Goal: Communication & Community: Answer question/provide support

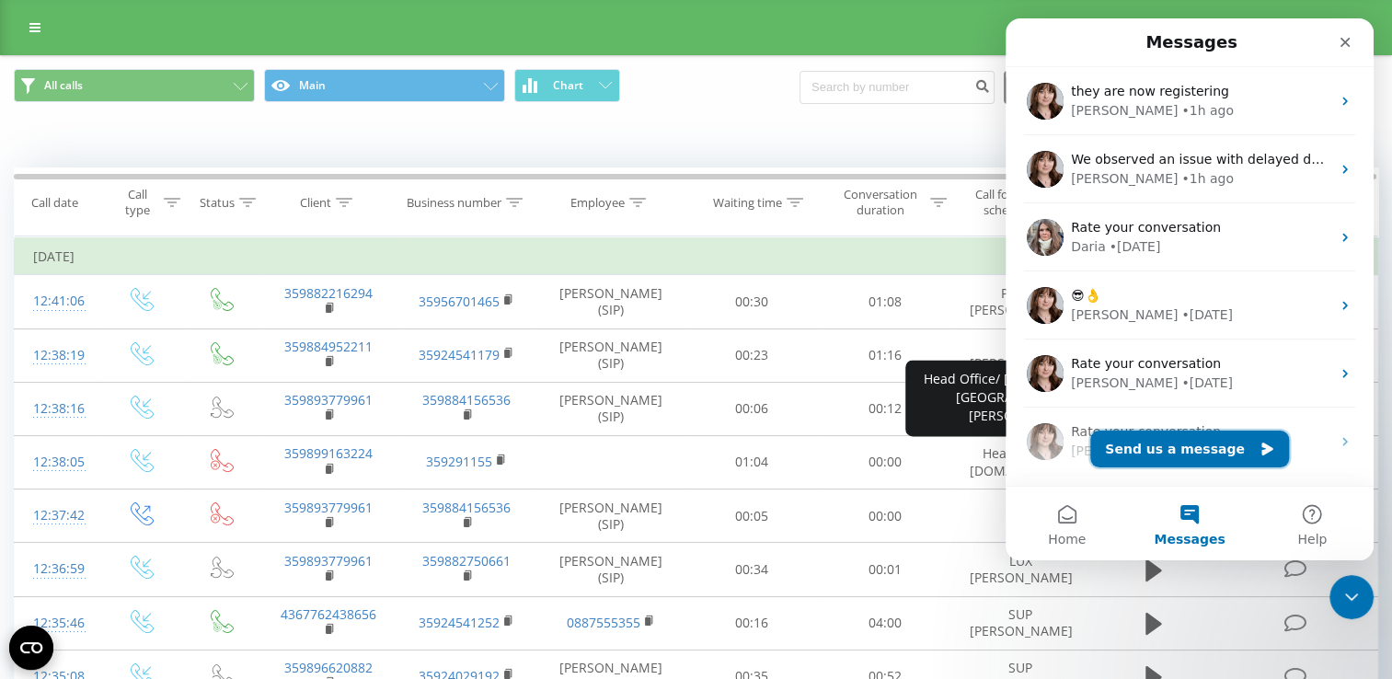
click at [1164, 462] on button "Send us a message" at bounding box center [1189, 448] width 199 height 37
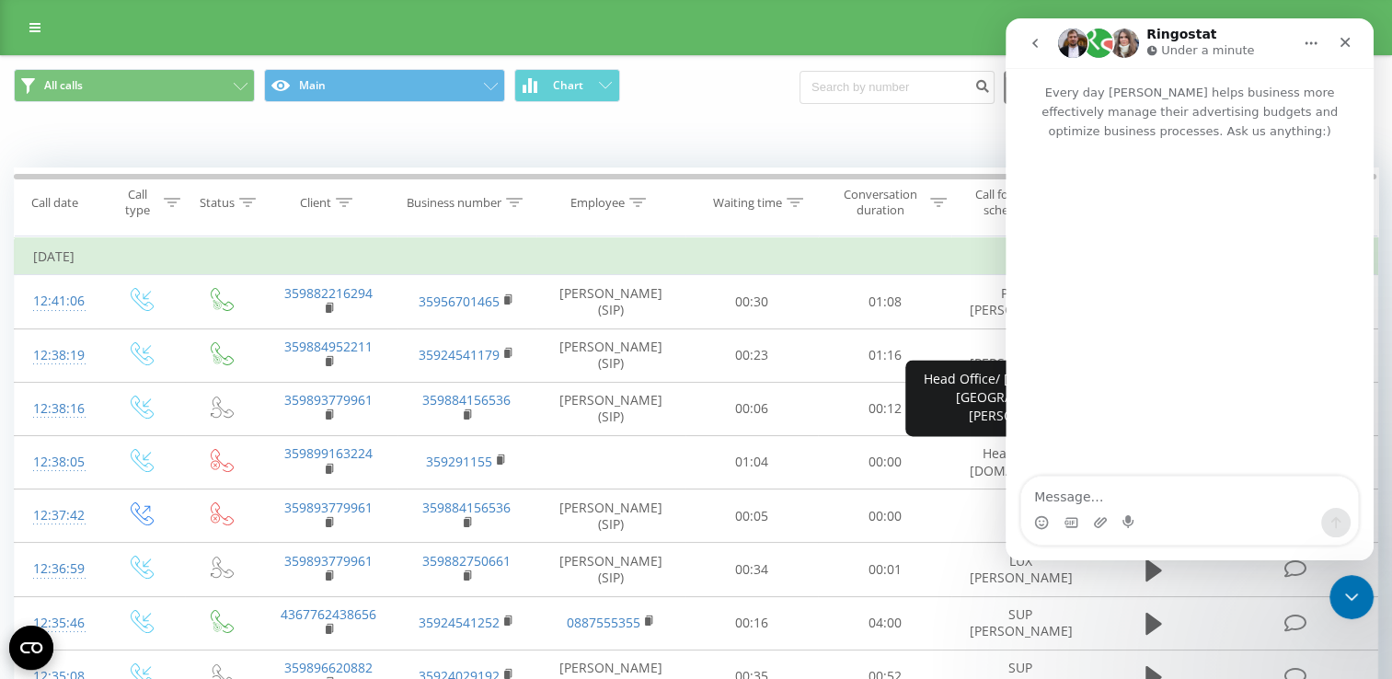
click at [1132, 504] on textarea "Message…" at bounding box center [1189, 491] width 337 height 31
type textarea "Hello, We have a new colleague [PERSON_NAME], he will use sim [PHONE_NUMBER] an…"
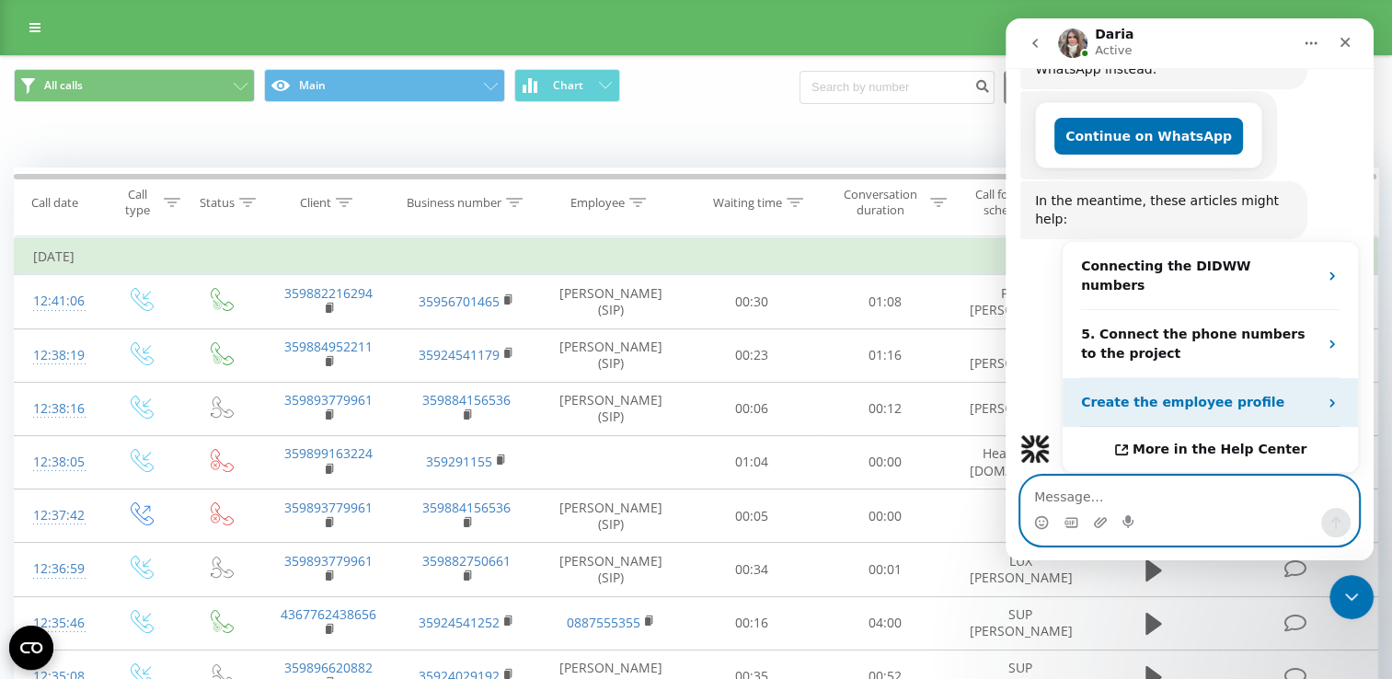
scroll to position [607, 0]
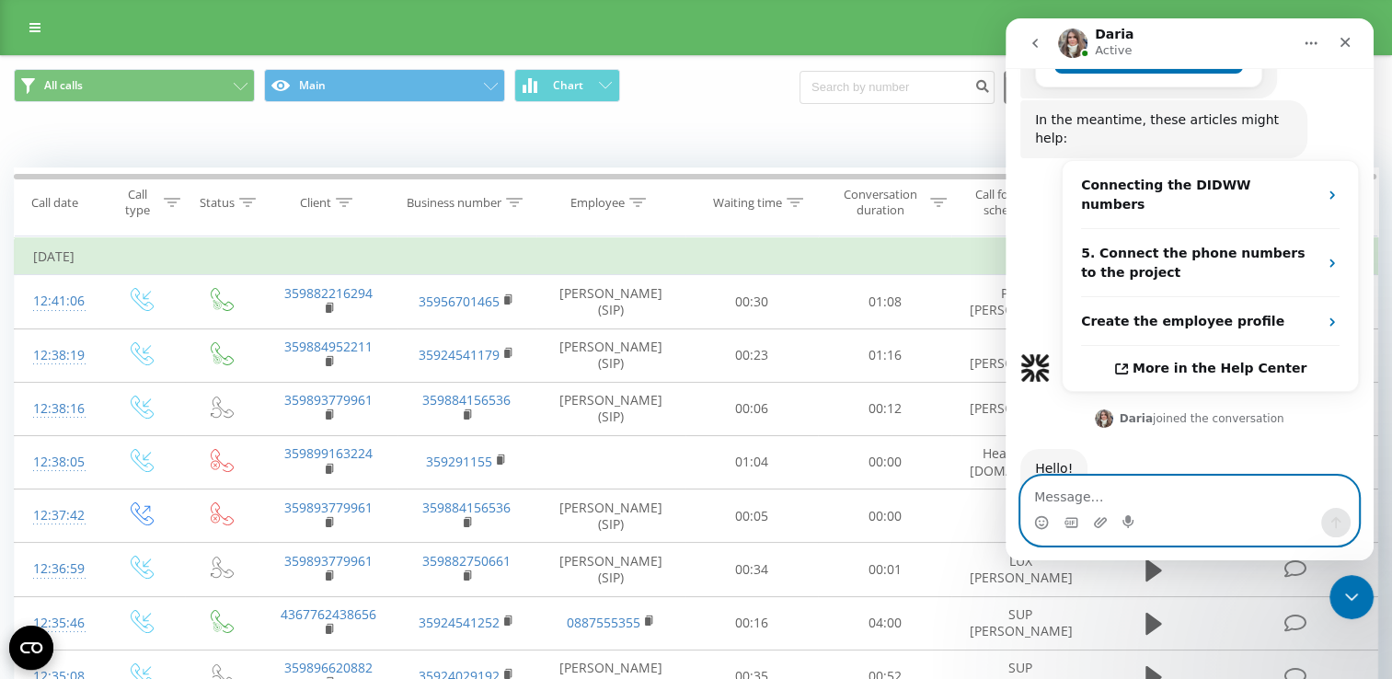
click at [1169, 487] on textarea "Message…" at bounding box center [1189, 491] width 337 height 31
click at [1042, 525] on icon "Emoji picker" at bounding box center [1041, 524] width 4 height 1
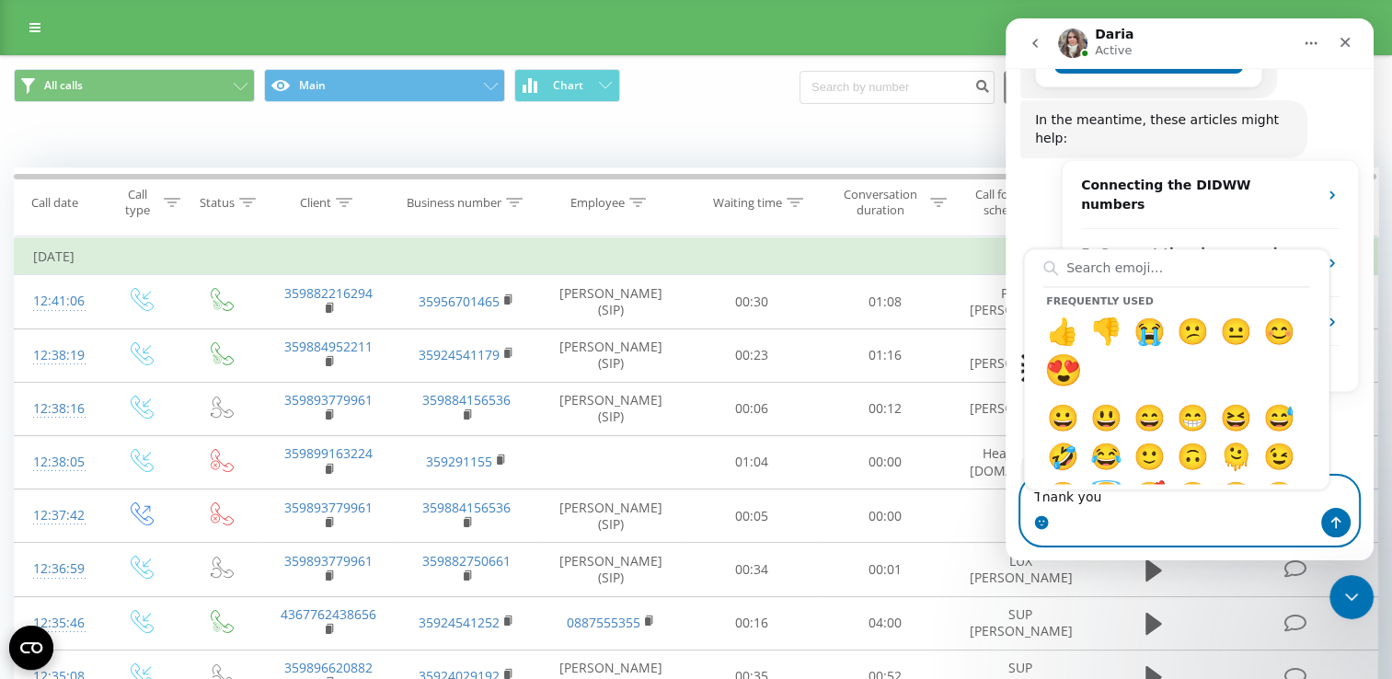
type textarea "Thank you 😍"
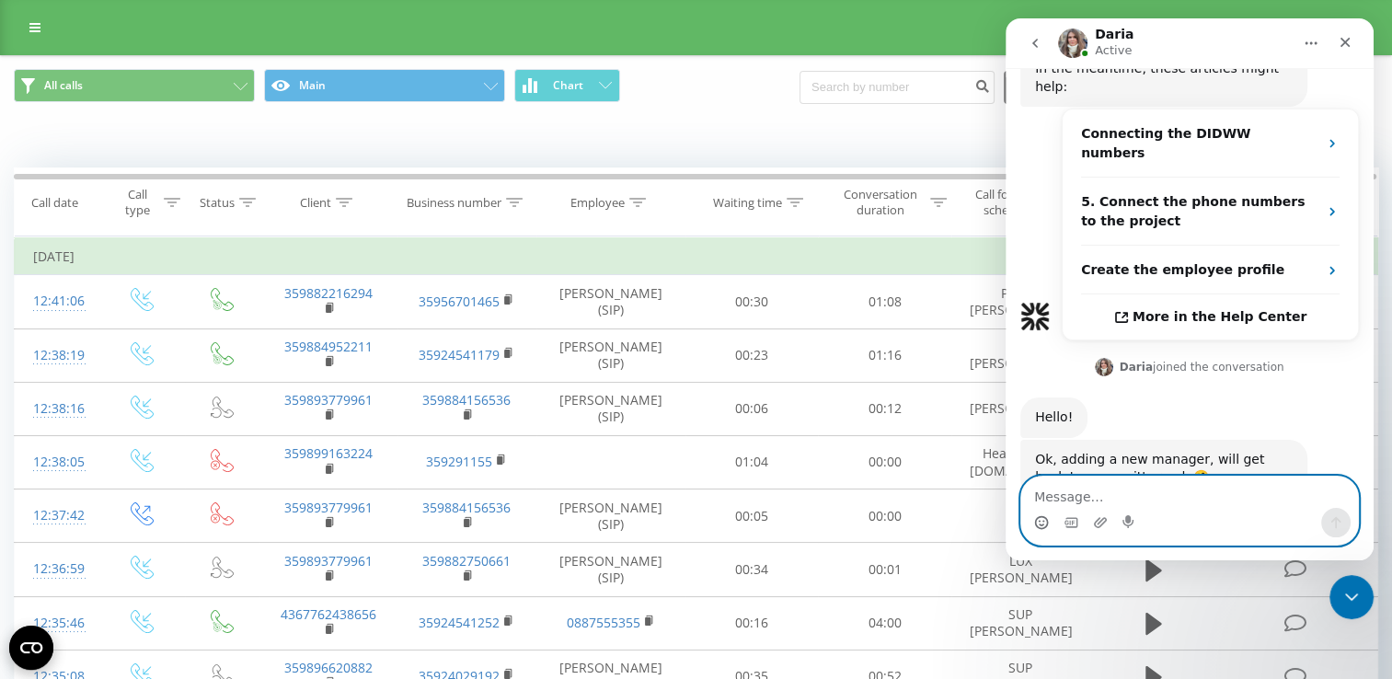
scroll to position [662, 0]
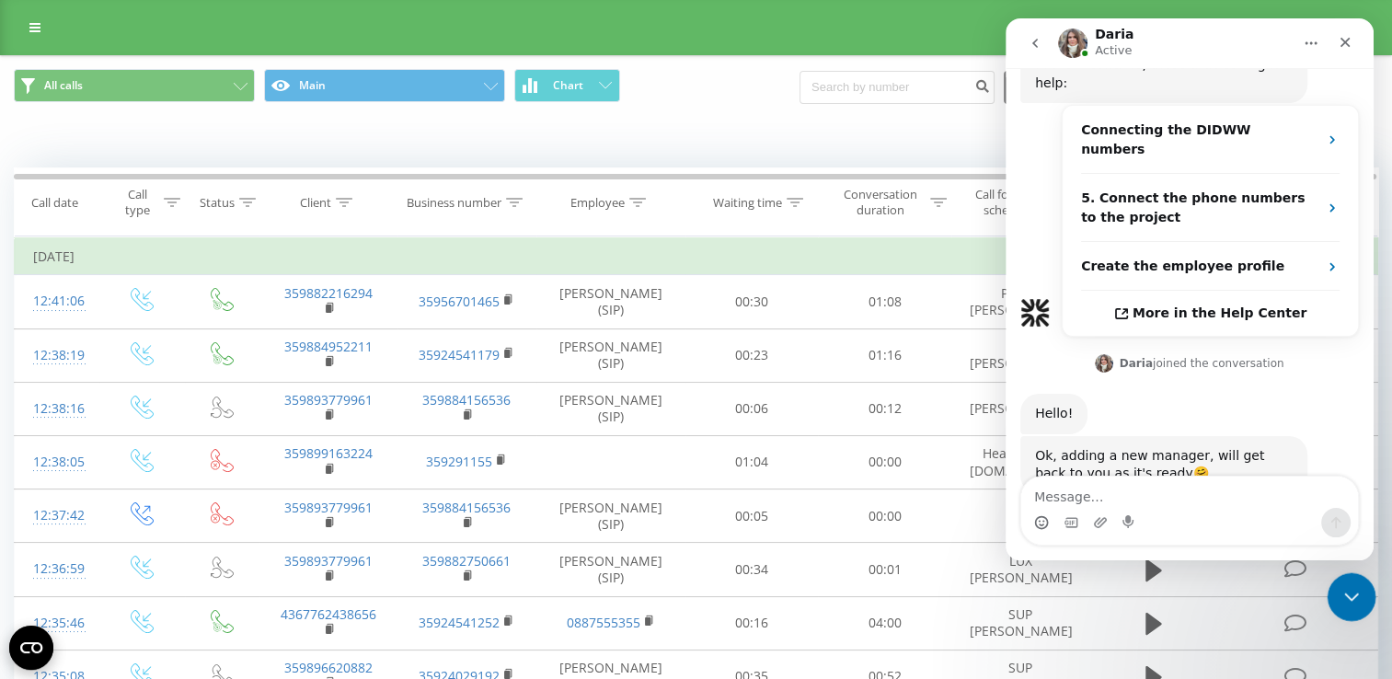
click at [1360, 601] on div "Close Intercom Messenger" at bounding box center [1348, 594] width 44 height 44
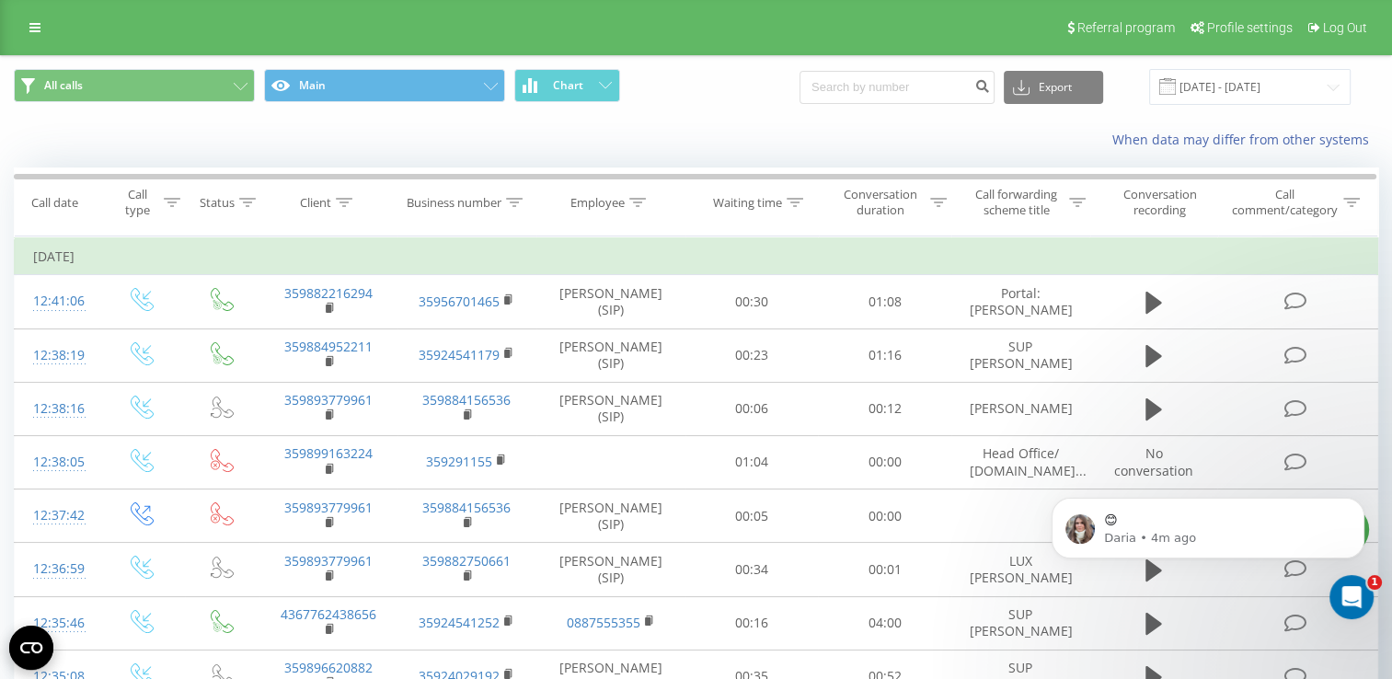
scroll to position [798, 0]
click at [1212, 537] on p "Daria • 4m ago" at bounding box center [1222, 538] width 237 height 17
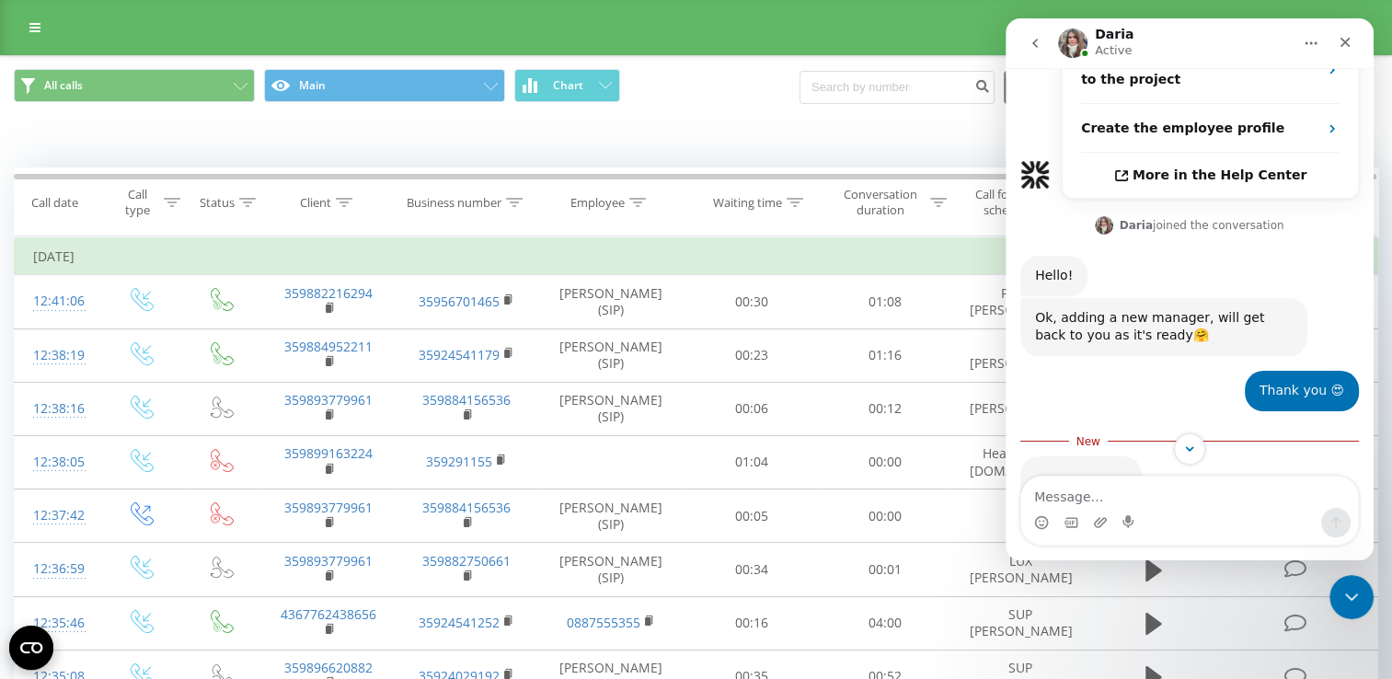
scroll to position [829, 0]
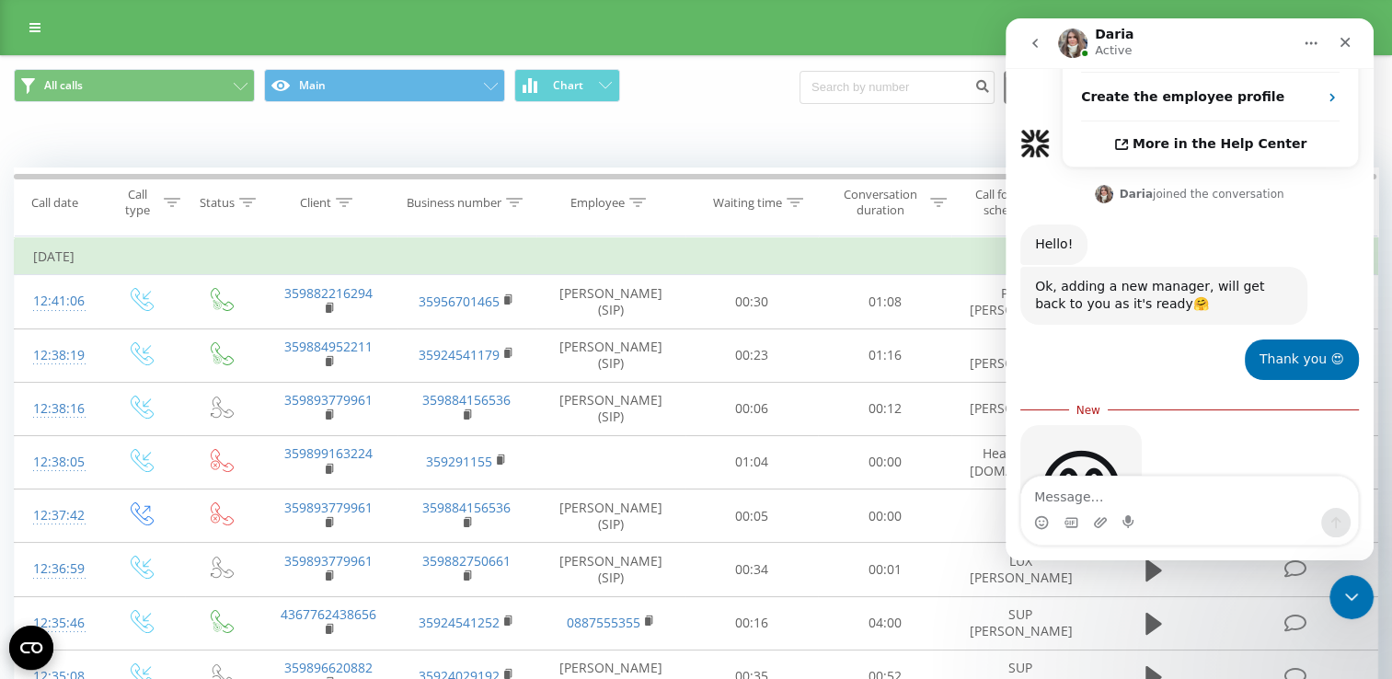
click at [1032, 49] on icon "go back" at bounding box center [1034, 43] width 15 height 15
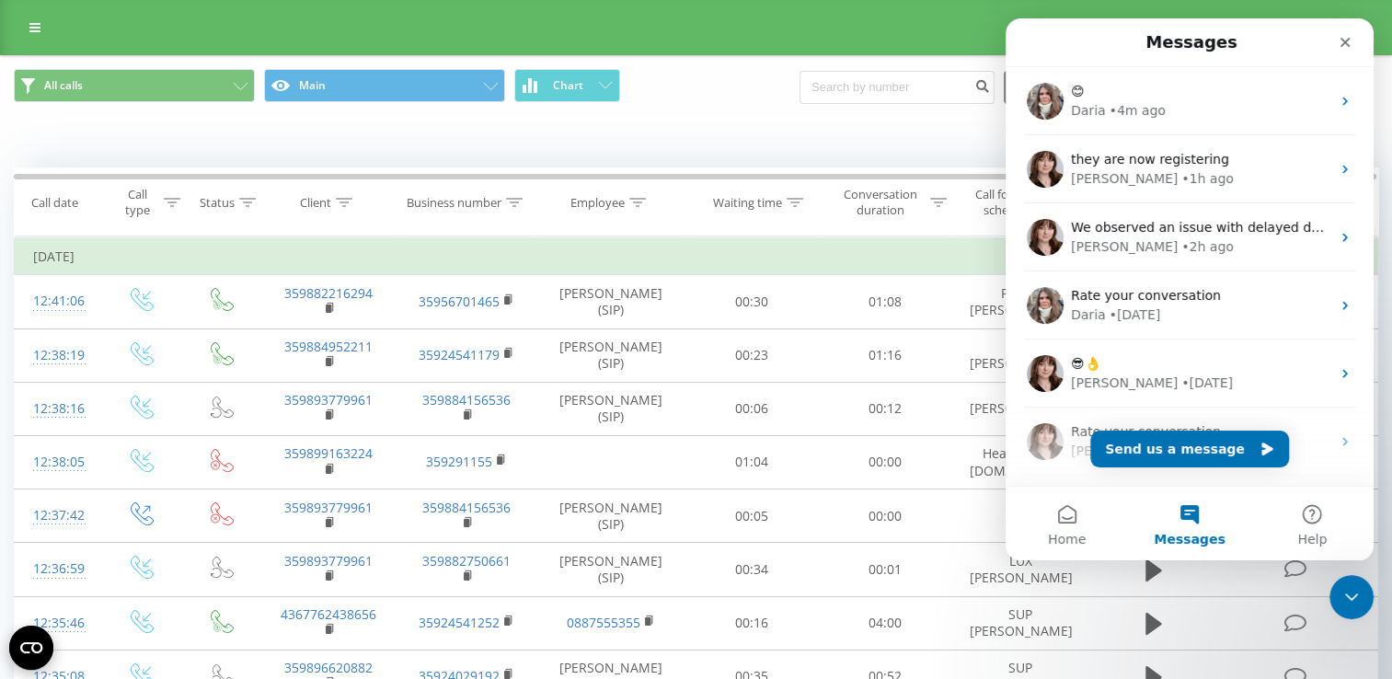
scroll to position [0, 0]
click at [1208, 442] on button "Send us a message" at bounding box center [1189, 448] width 199 height 37
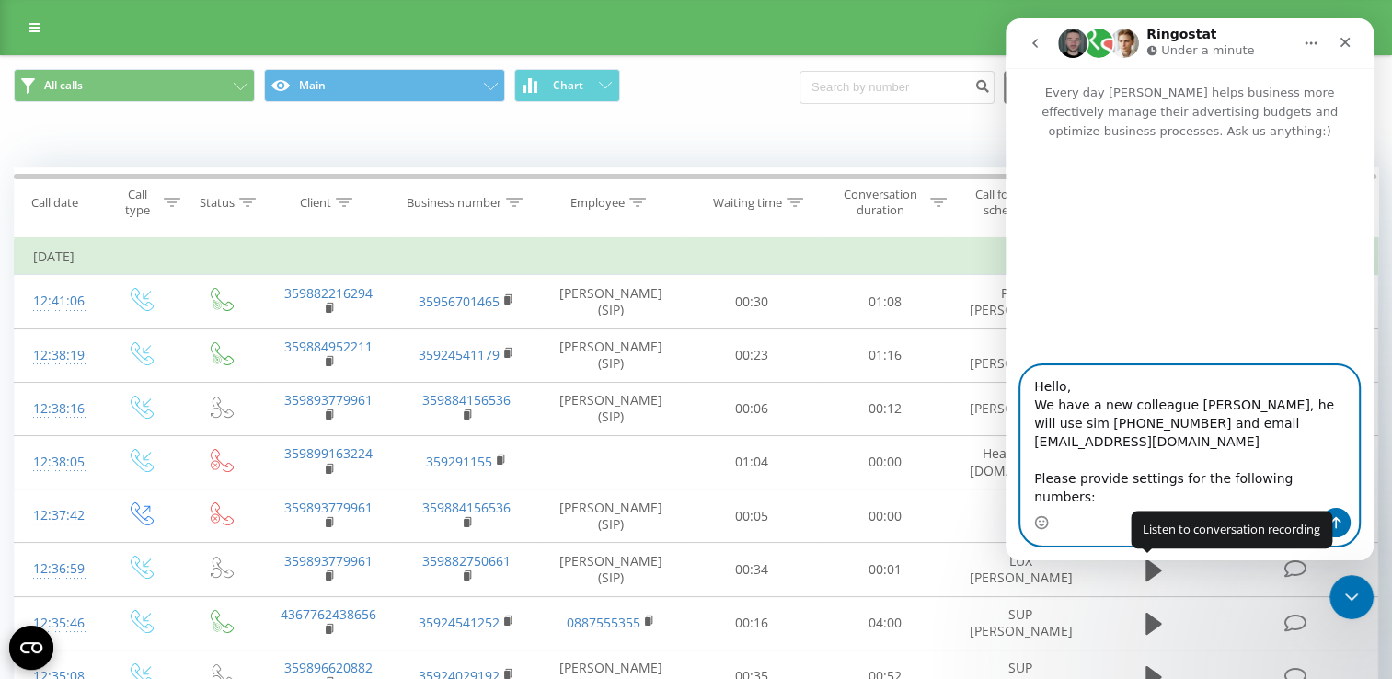
paste textarea "LUX 359885187131 , 35924456871 SUP 359885187130 , 35924456872 PRO 359885187121 …"
type textarea "Hello, We have a new colleague [PERSON_NAME], he will use sim [PHONE_NUMBER] an…"
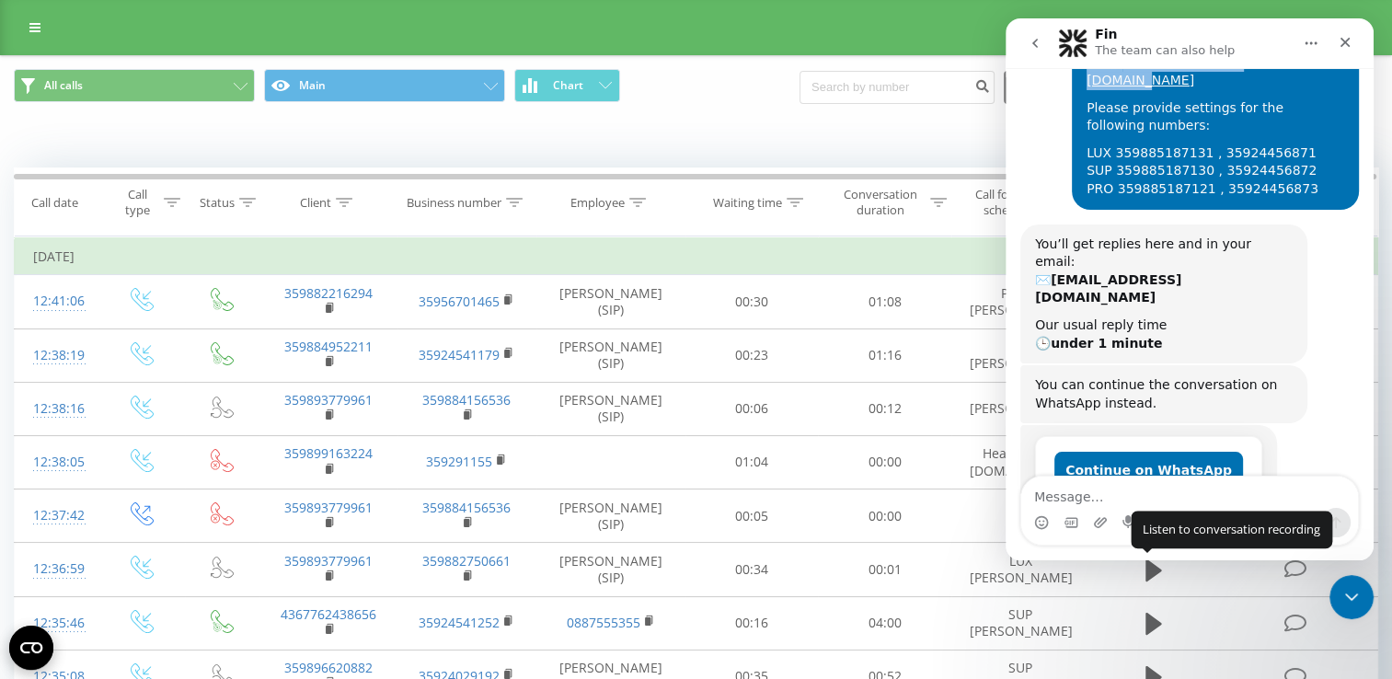
scroll to position [195, 0]
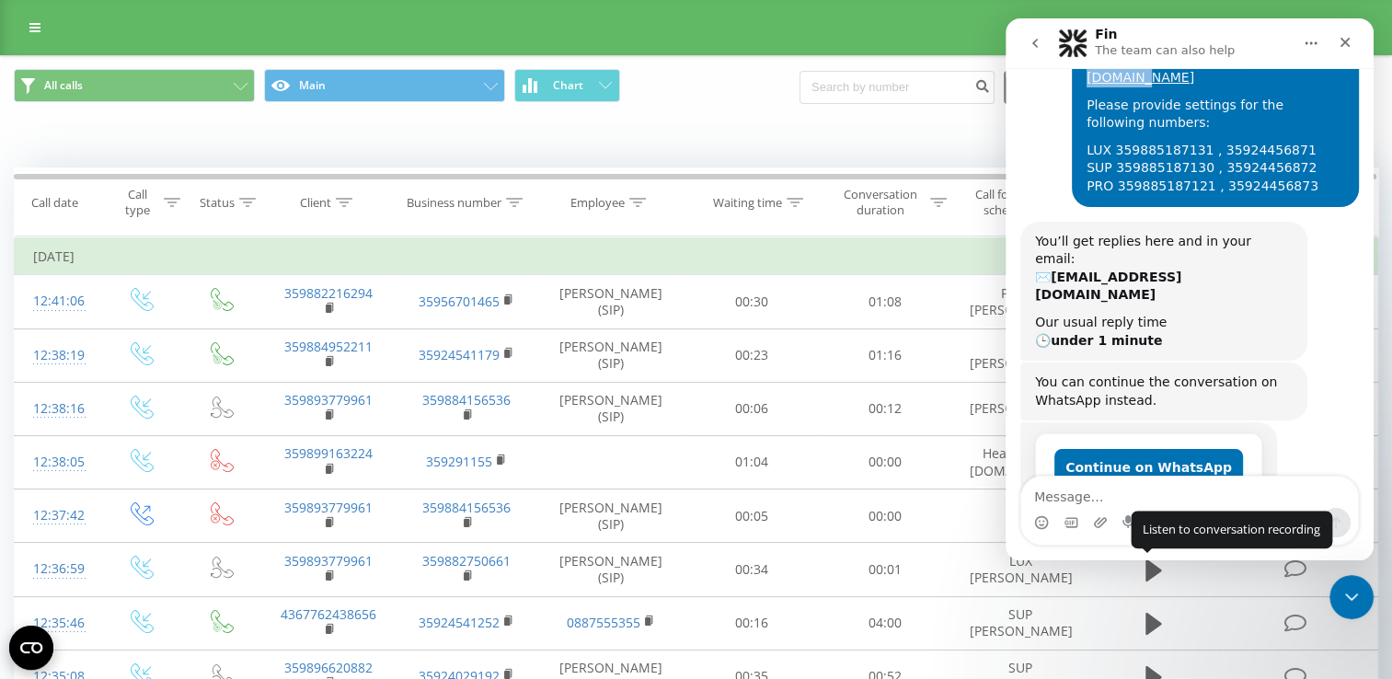
drag, startPoint x: 1235, startPoint y: 201, endPoint x: 1329, endPoint y: 159, distance: 102.5
click at [1329, 159] on div "Hello, We have a new colleague [PERSON_NAME], he will use sim [PHONE_NUMBER] an…" at bounding box center [1215, 87] width 258 height 217
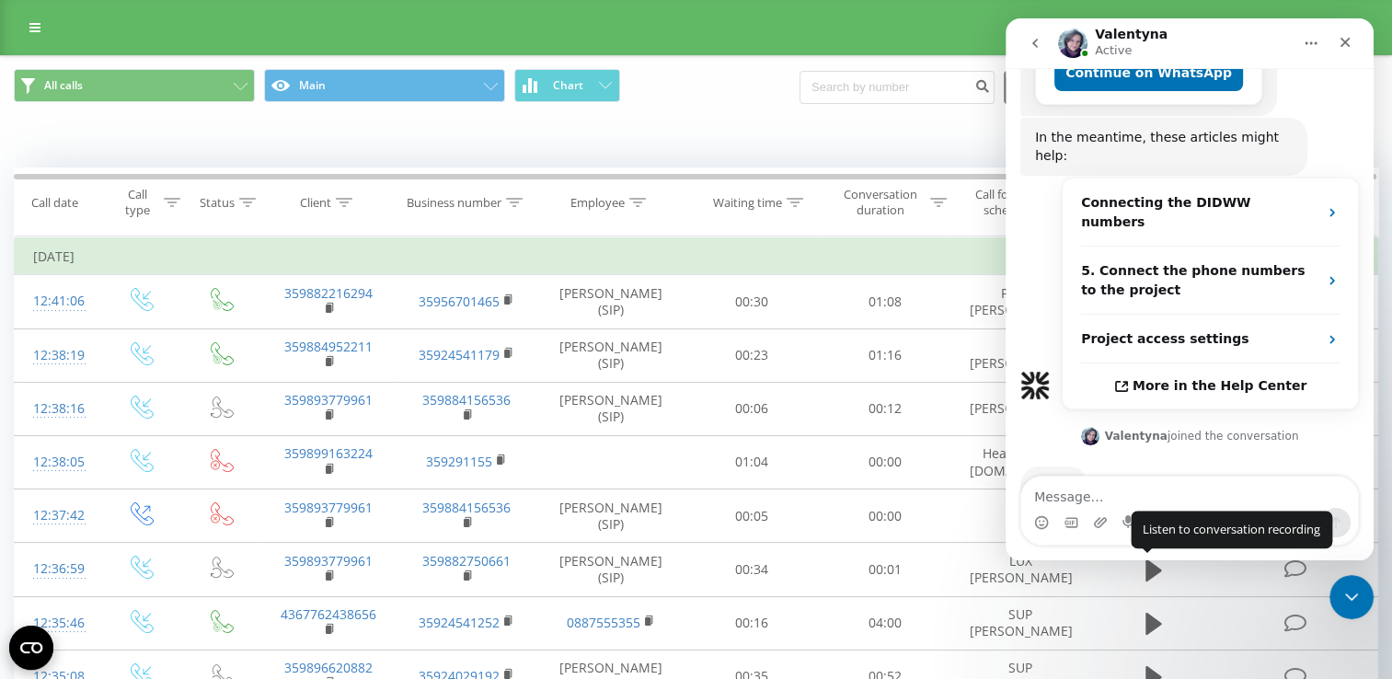
scroll to position [589, 0]
click at [1261, 510] on div "I'll write to you when it's ready :) [GEOGRAPHIC_DATA] • 39m ago" at bounding box center [1189, 550] width 338 height 81
click at [1117, 489] on textarea "Message…" at bounding box center [1189, 491] width 337 height 31
click at [1029, 42] on icon "go back" at bounding box center [1034, 43] width 15 height 15
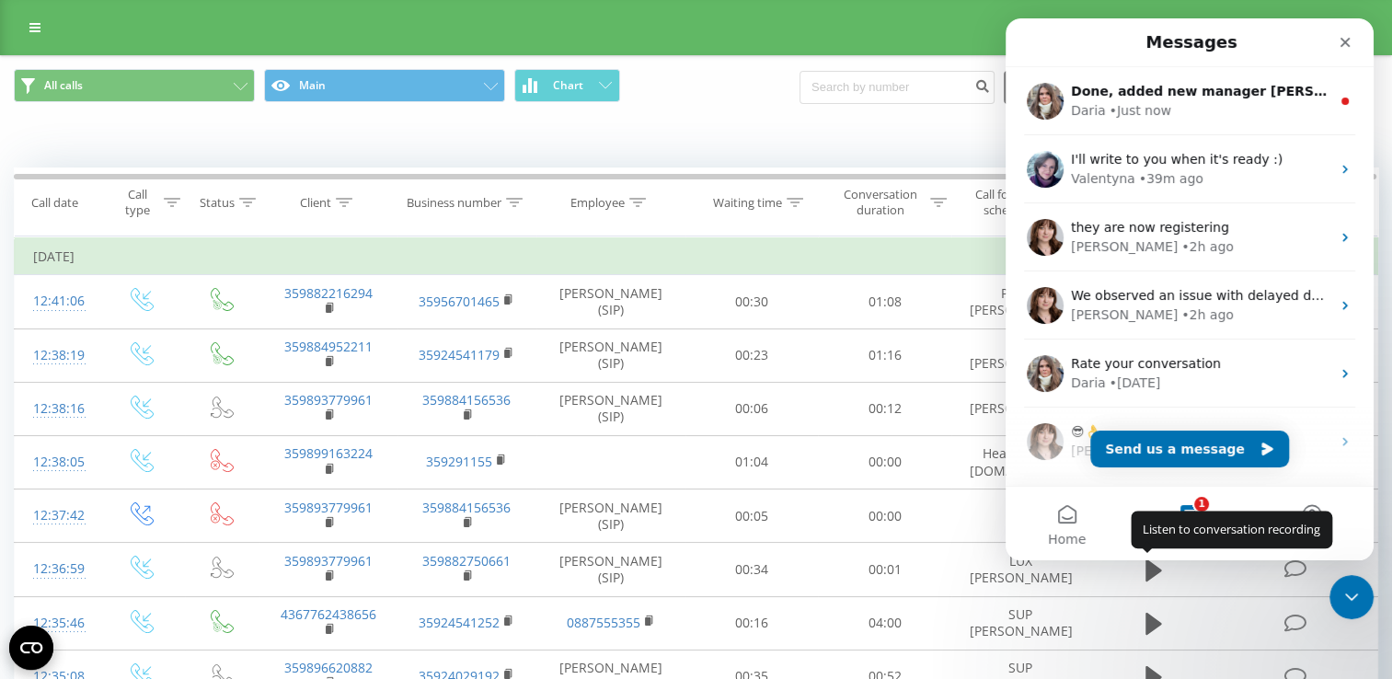
scroll to position [0, 0]
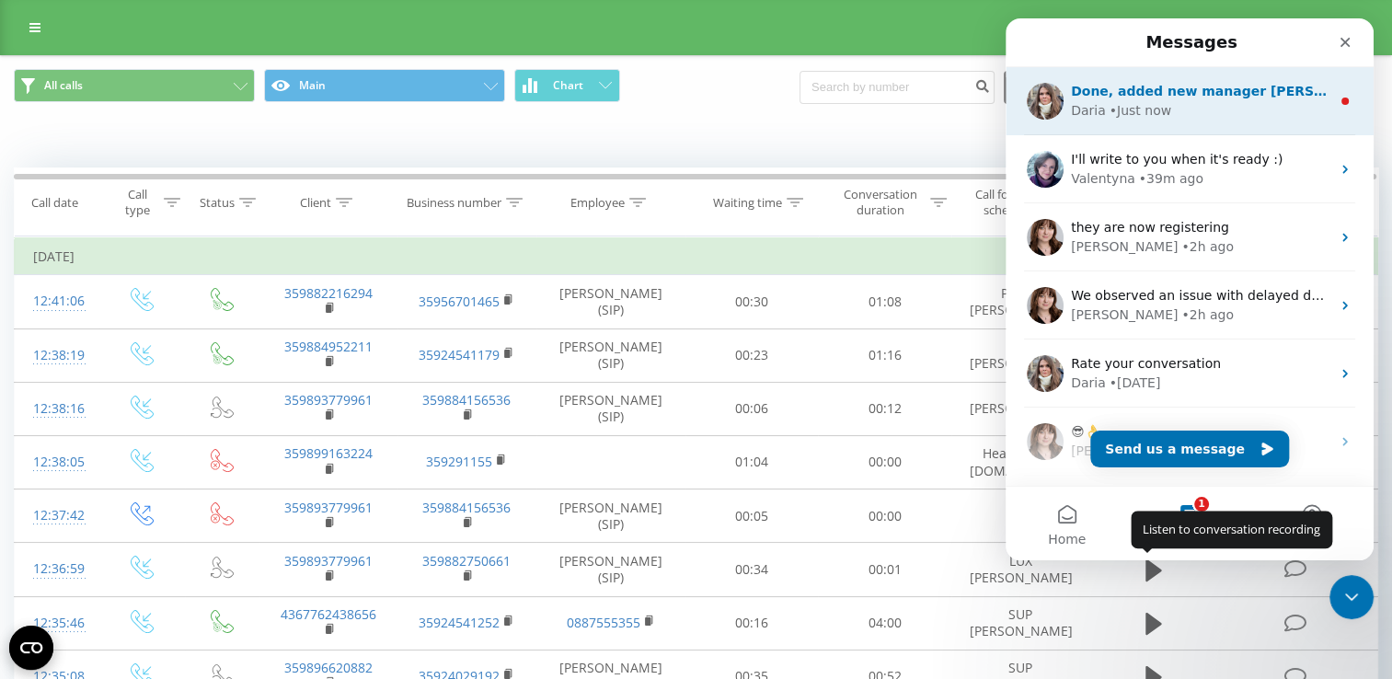
click at [1190, 109] on div "Daria • Just now" at bounding box center [1200, 110] width 259 height 19
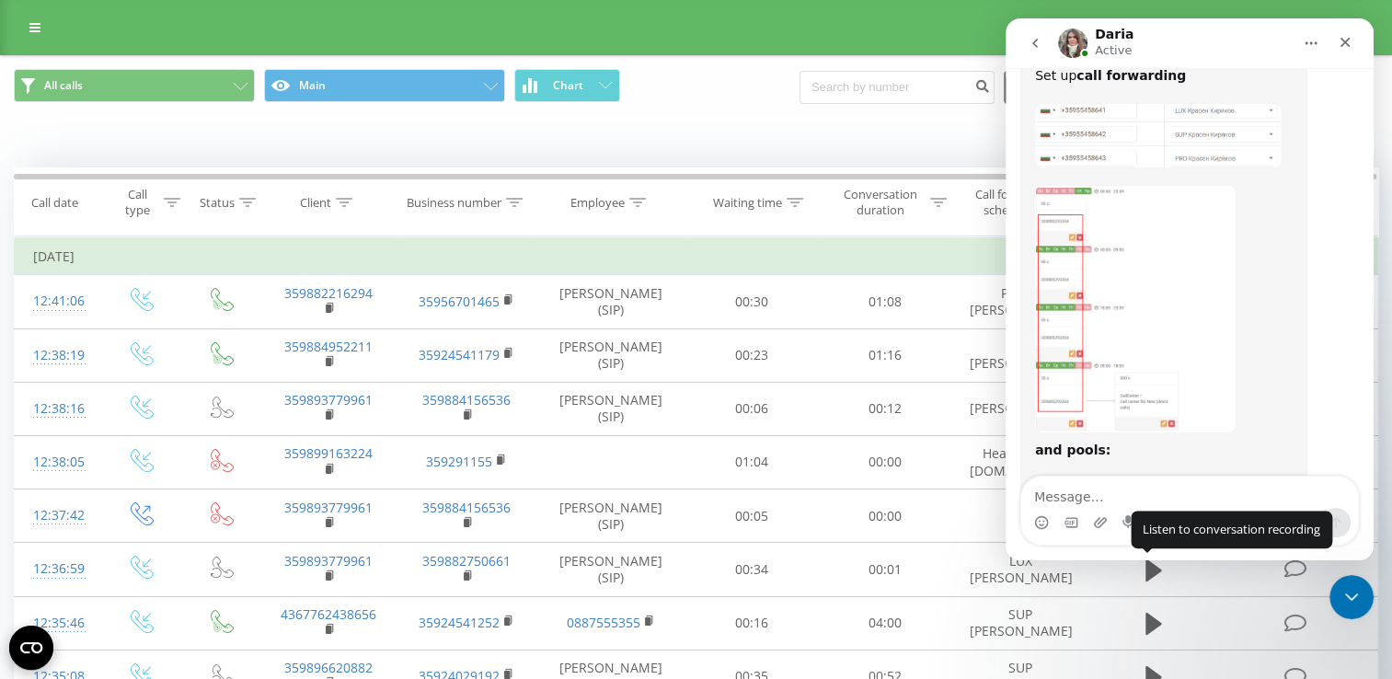
scroll to position [1391, 0]
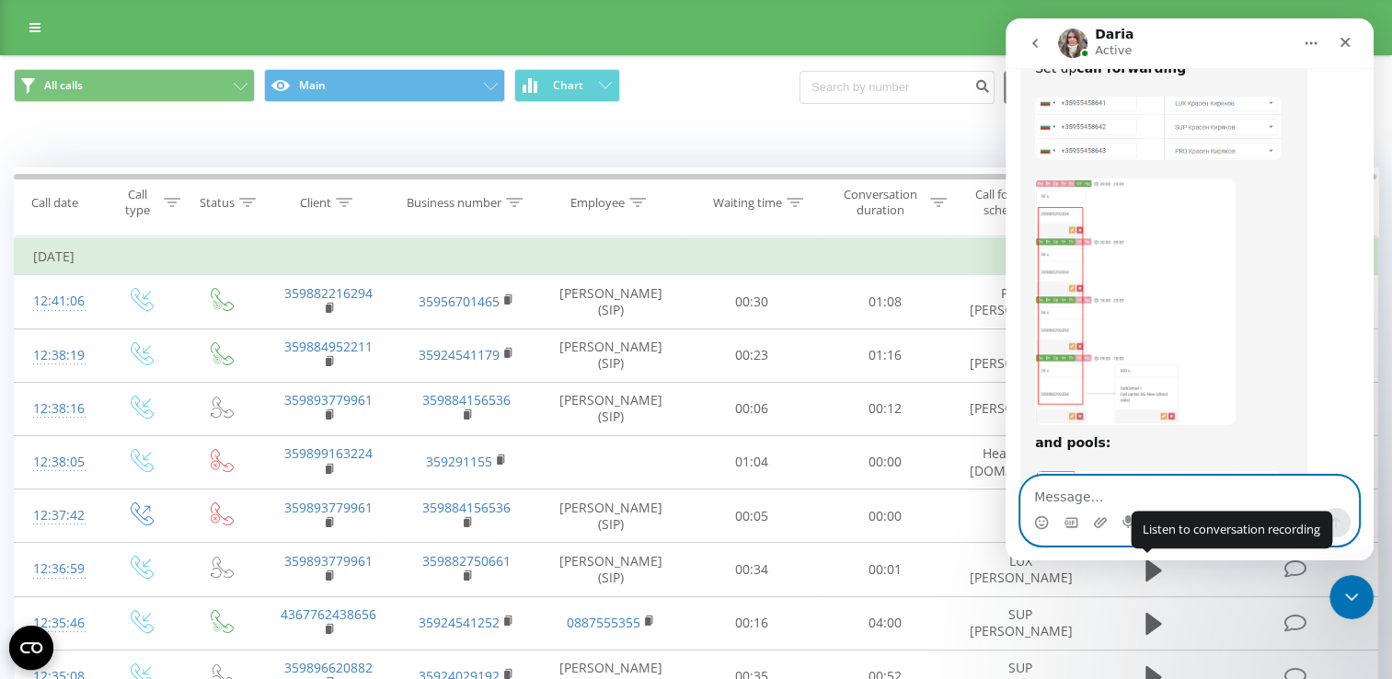
click at [1077, 492] on textarea "Message…" at bounding box center [1189, 491] width 337 height 31
paste textarea "Thank you, that's all for now."
drag, startPoint x: 1046, startPoint y: 525, endPoint x: 1944, endPoint y: 473, distance: 899.3
click at [1046, 525] on circle "Emoji picker" at bounding box center [1041, 522] width 12 height 12
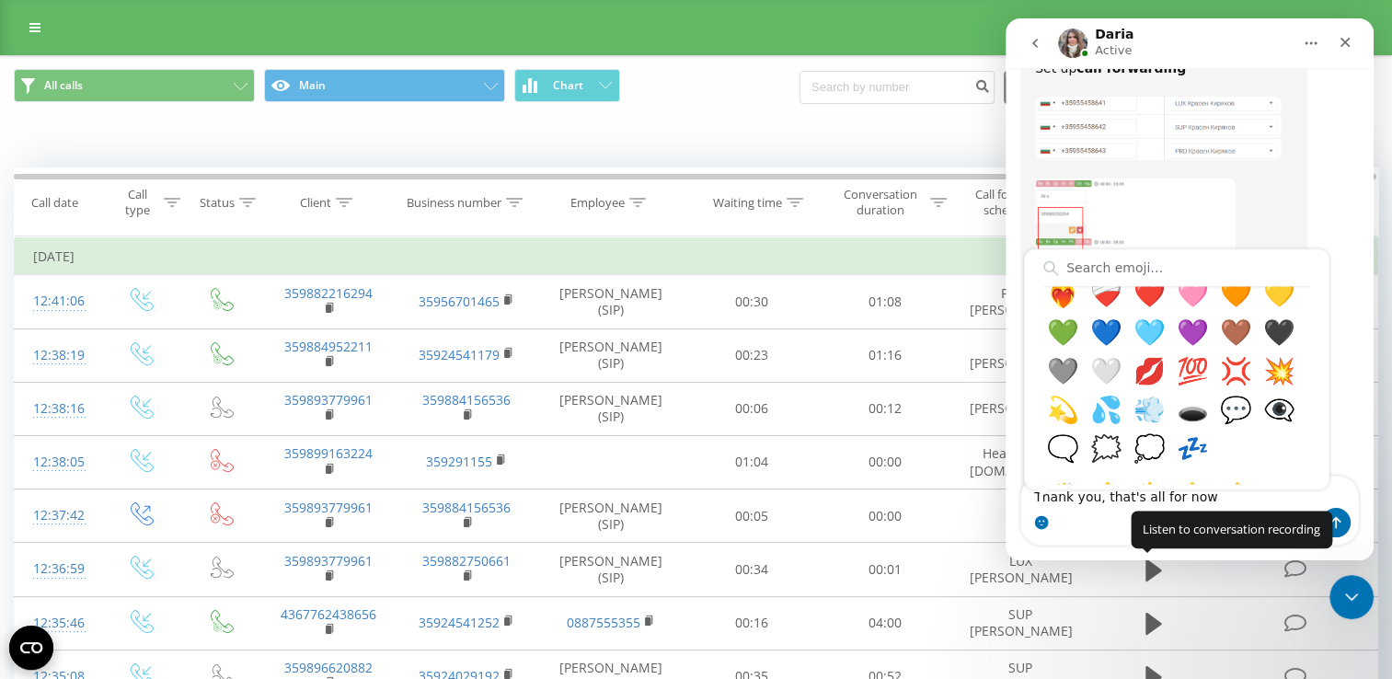
scroll to position [1196, 0]
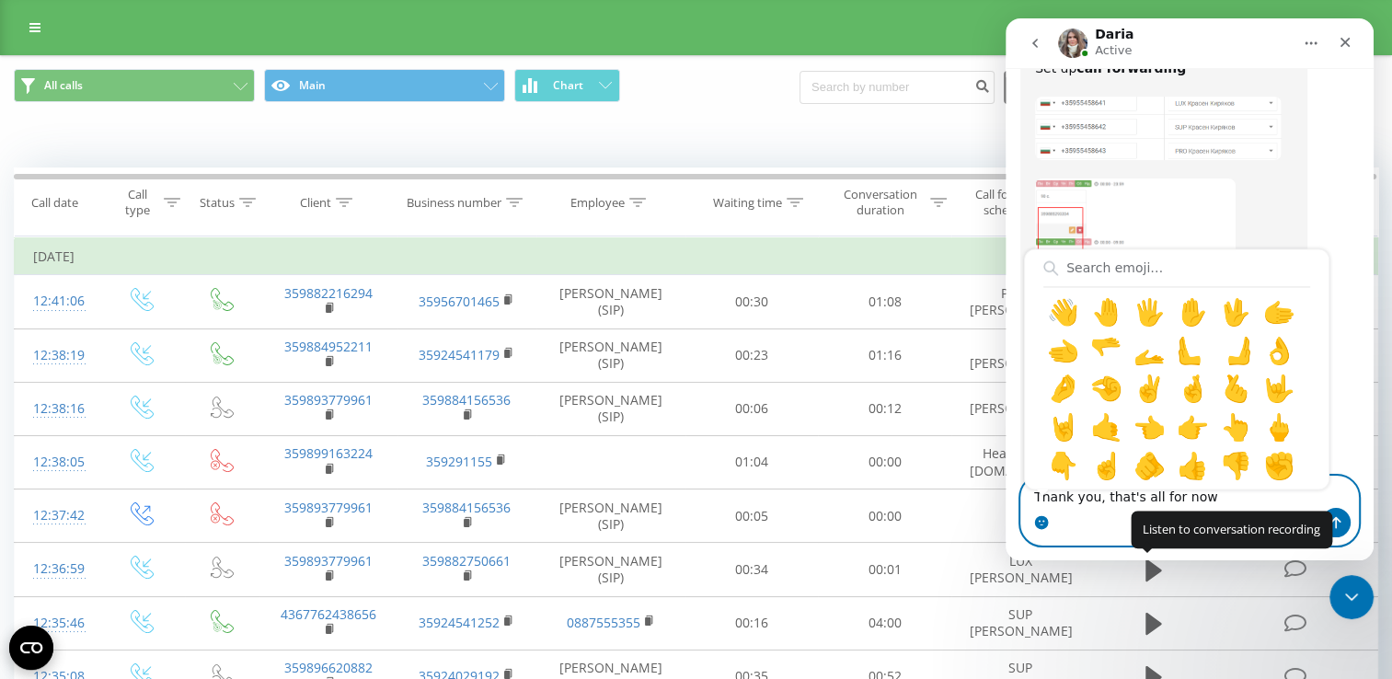
type textarea "Thank you, that's all for now ❤️"
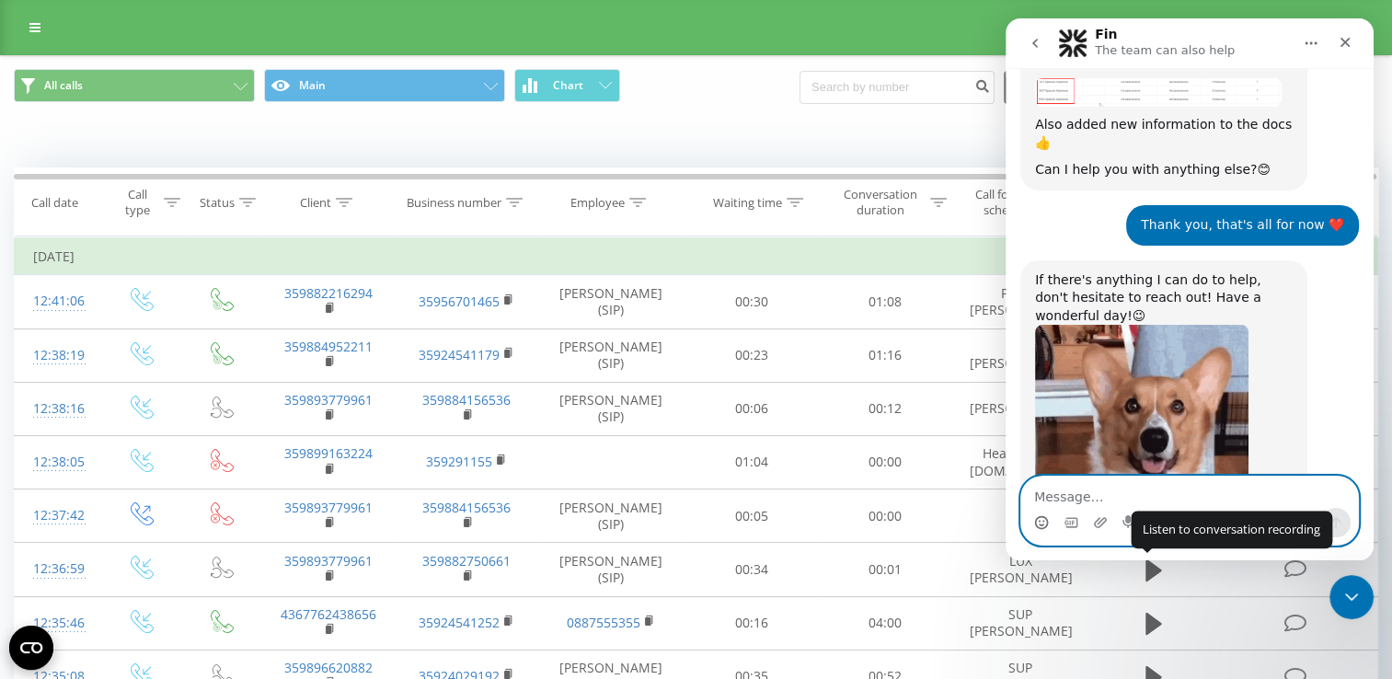
scroll to position [1901, 0]
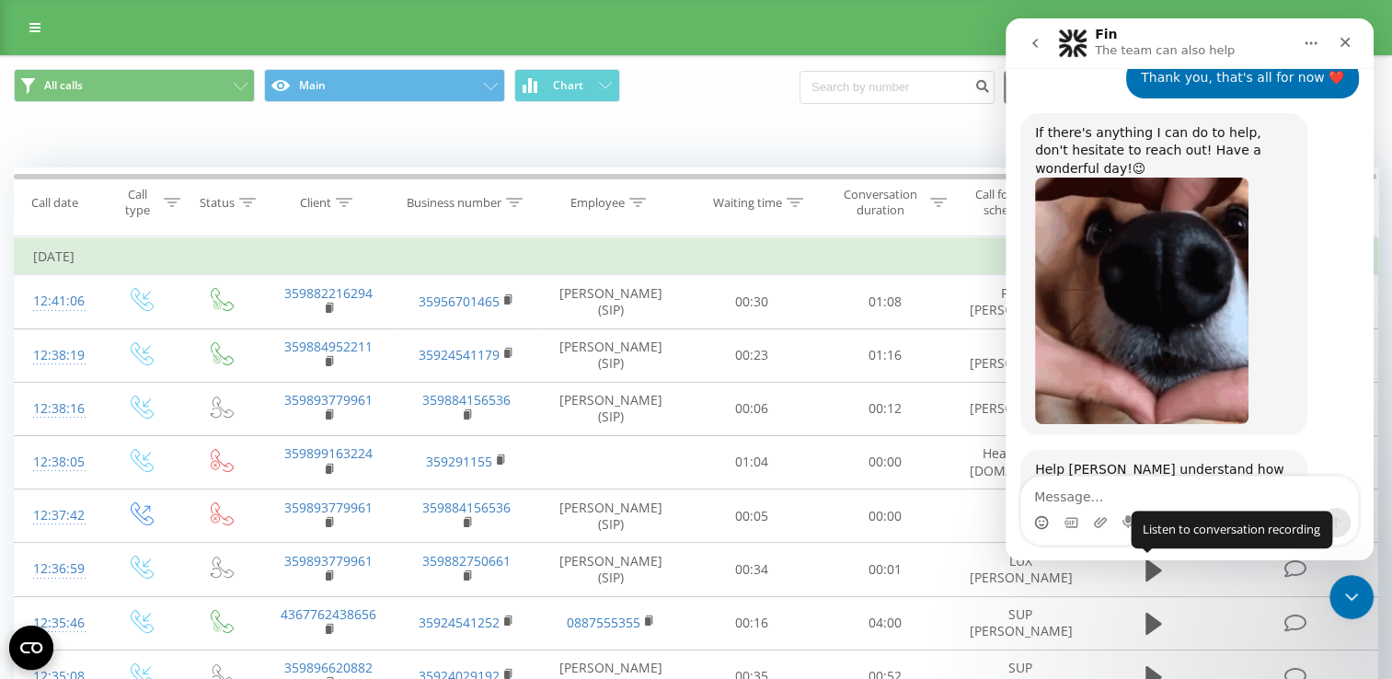
click at [1236, 561] on span "Amazing" at bounding box center [1235, 577] width 33 height 33
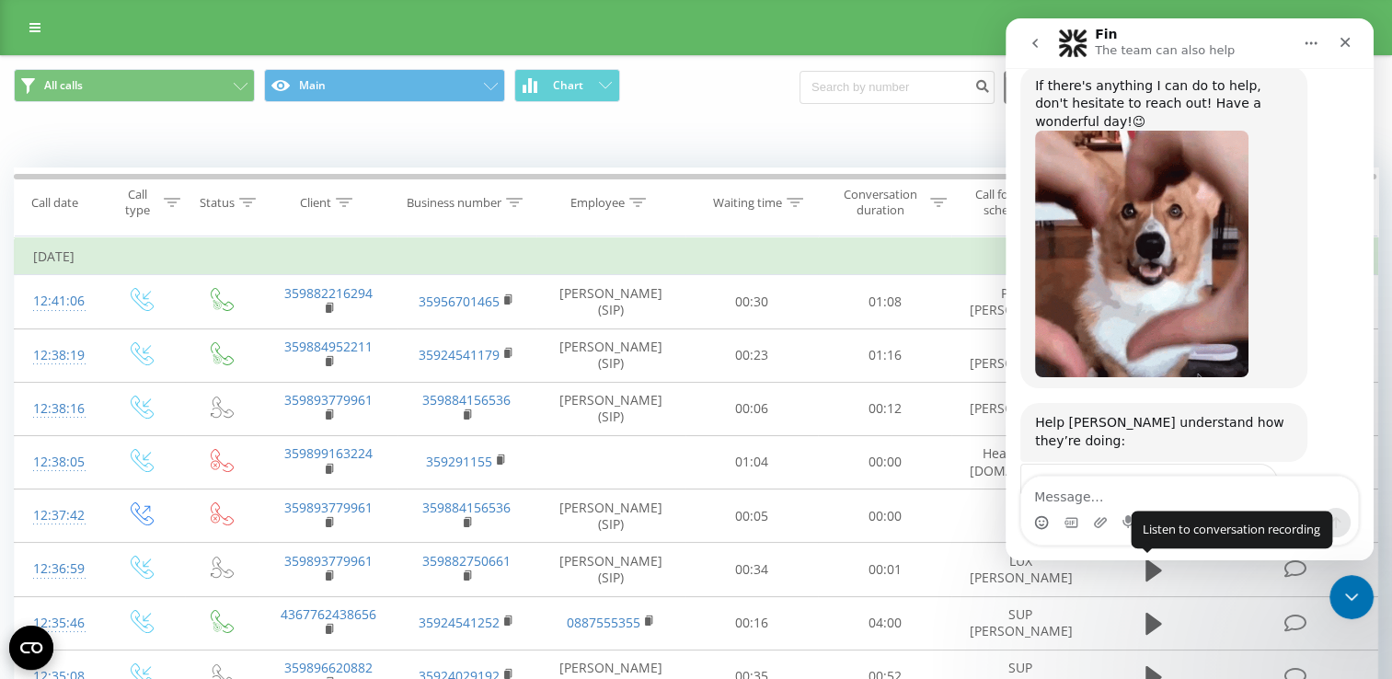
scroll to position [1950, 0]
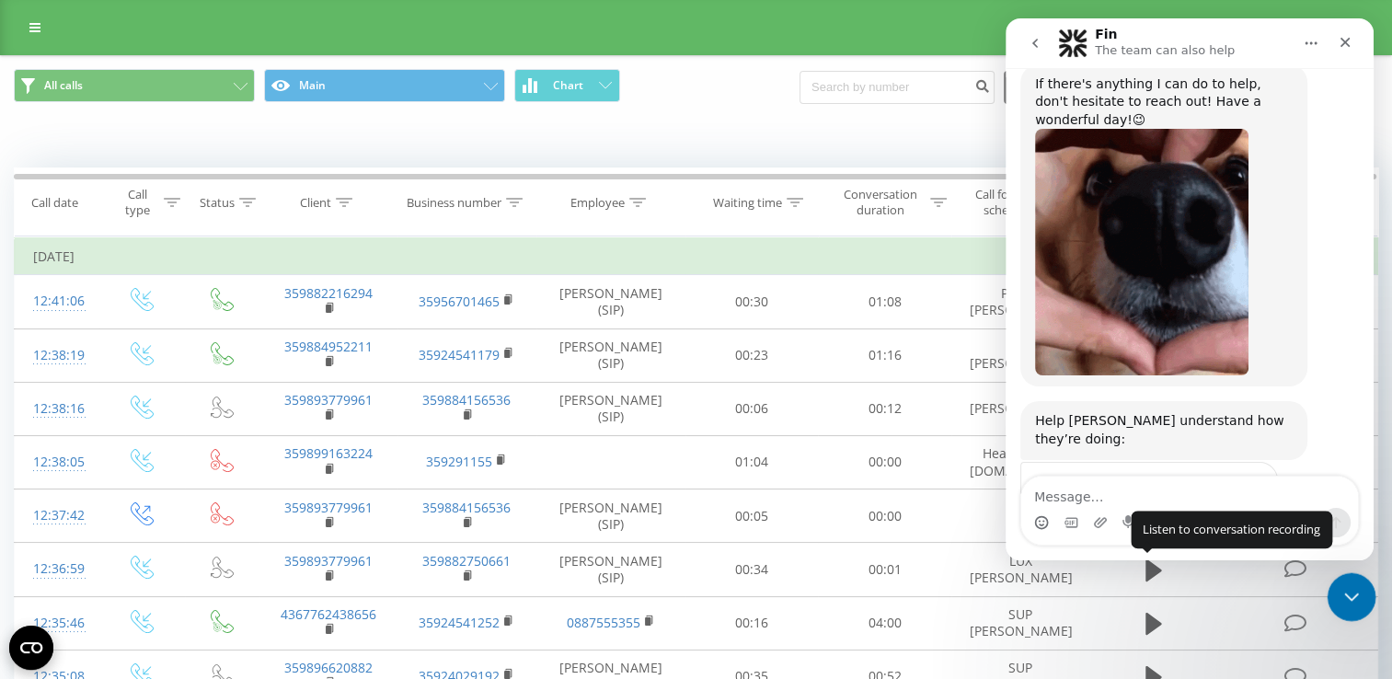
click at [1352, 589] on icon "Close Intercom Messenger" at bounding box center [1348, 594] width 22 height 22
